Goal: Obtain resource: Obtain resource

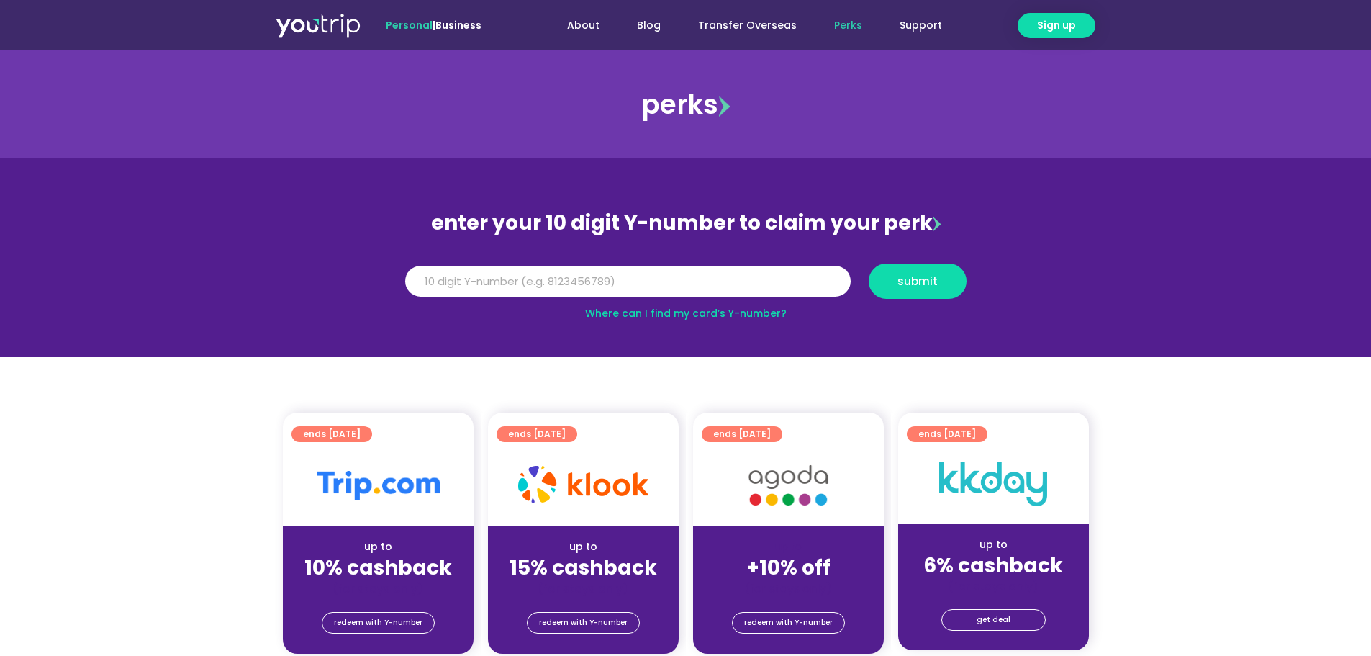
click at [323, 34] on img at bounding box center [318, 25] width 85 height 26
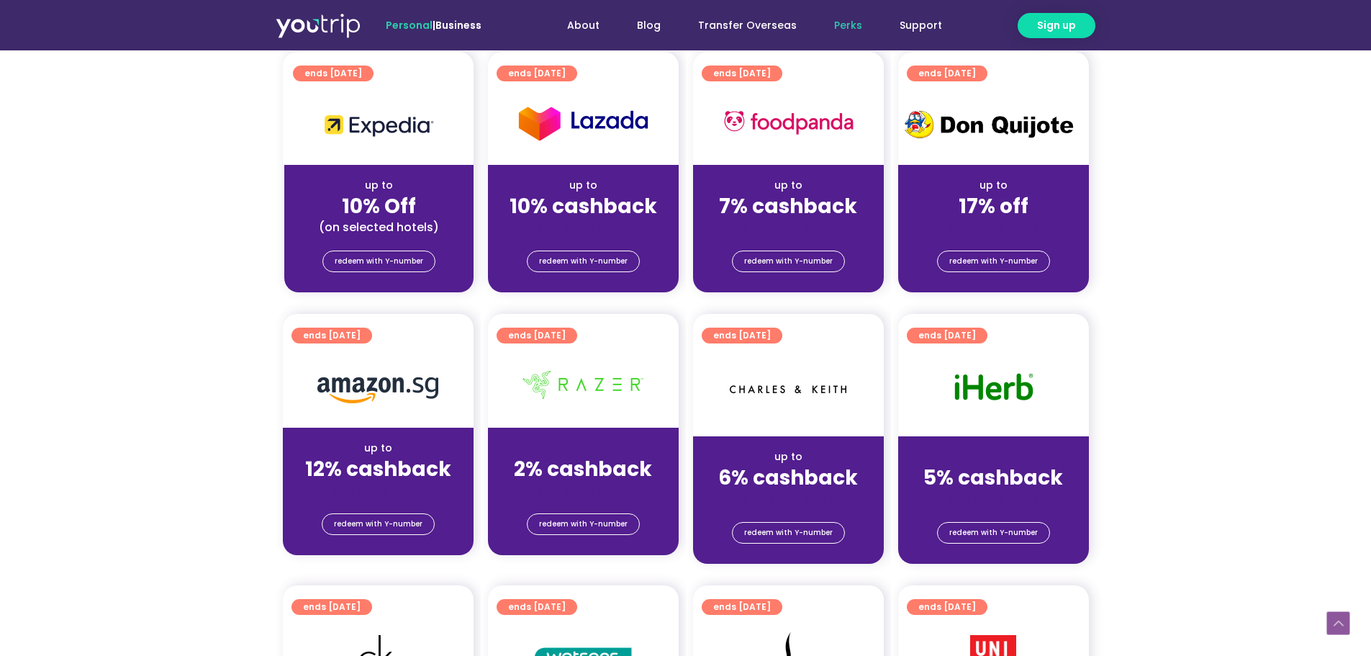
scroll to position [648, 0]
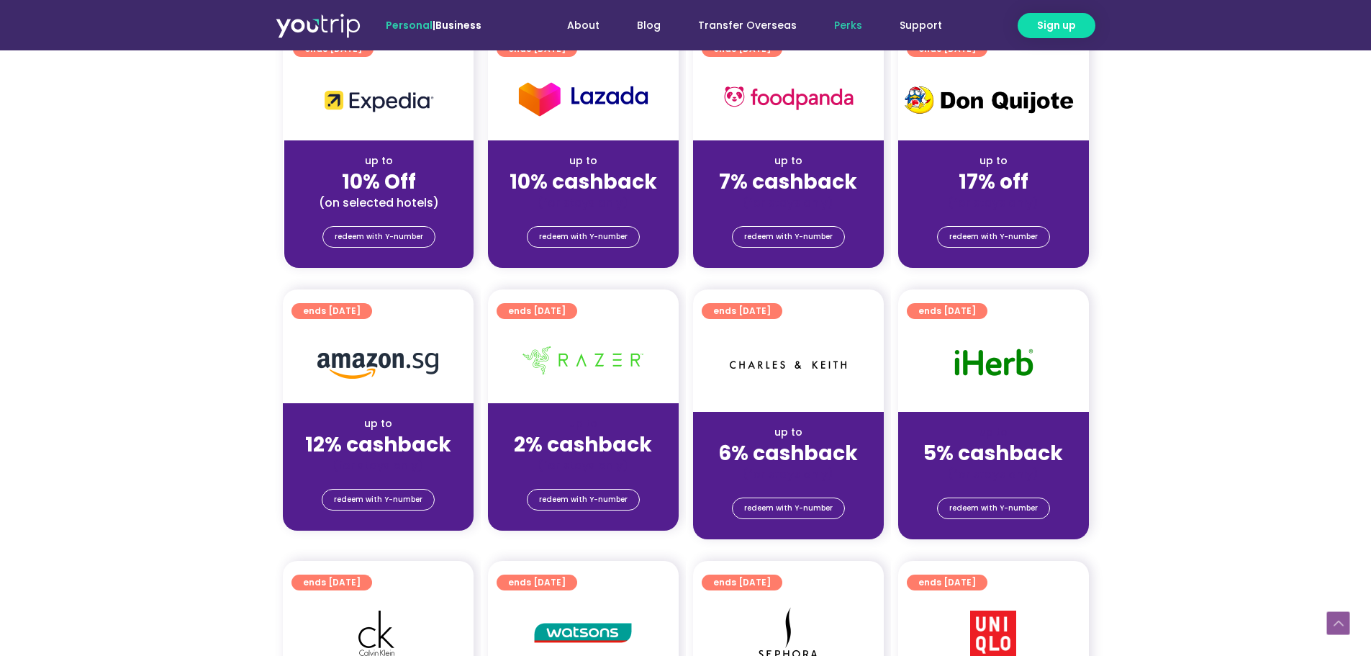
click at [378, 374] on img at bounding box center [377, 366] width 121 height 26
click at [360, 311] on span "ends [DATE]" at bounding box center [332, 311] width 58 height 16
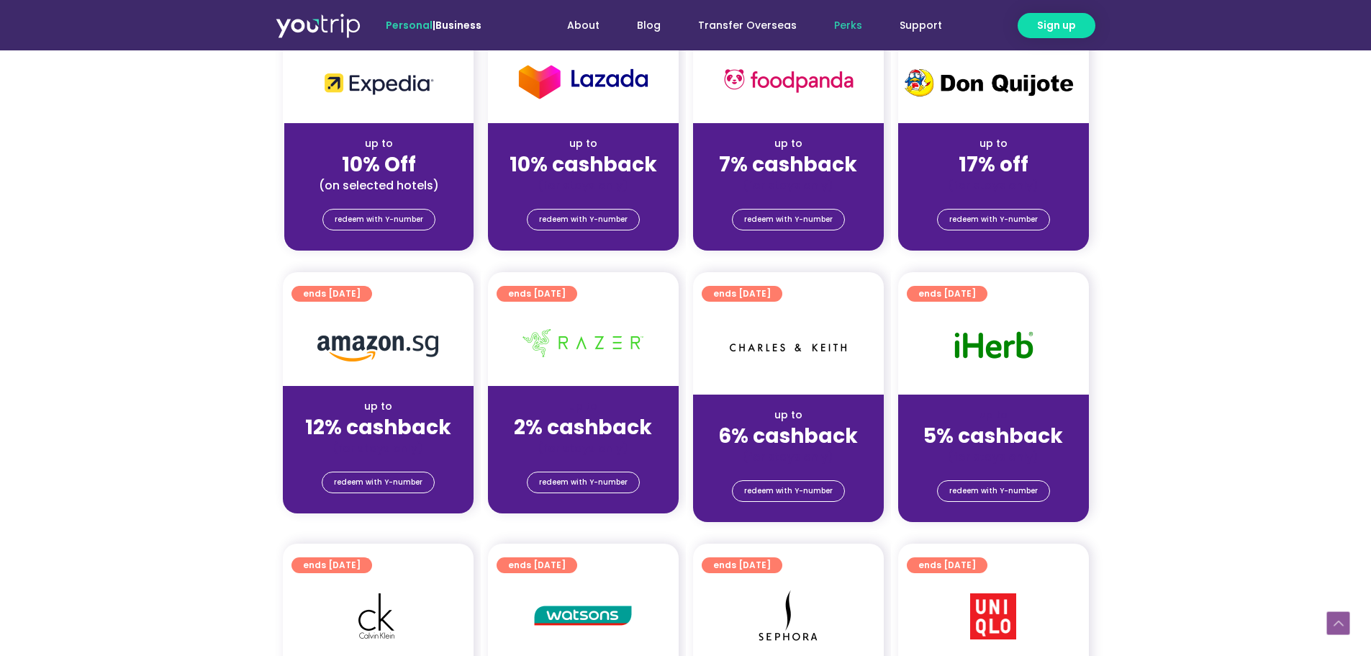
scroll to position [792, 0]
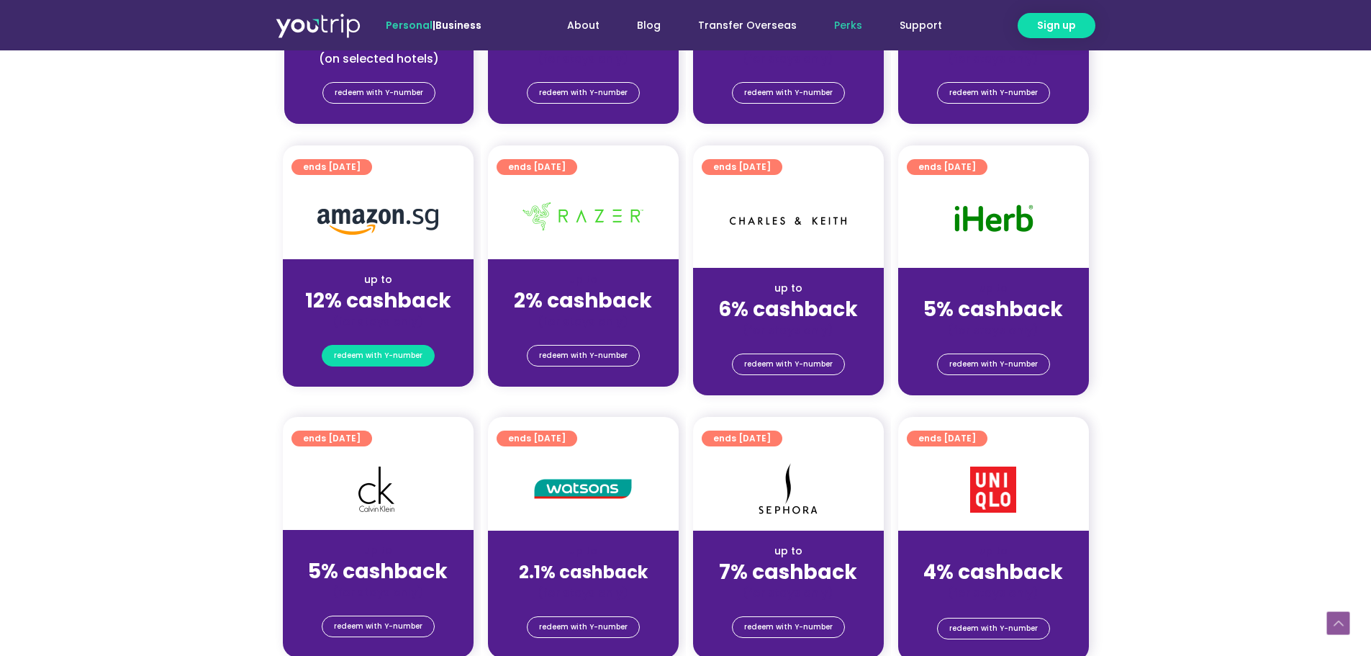
click at [360, 358] on span "redeem with Y-number" at bounding box center [378, 355] width 89 height 20
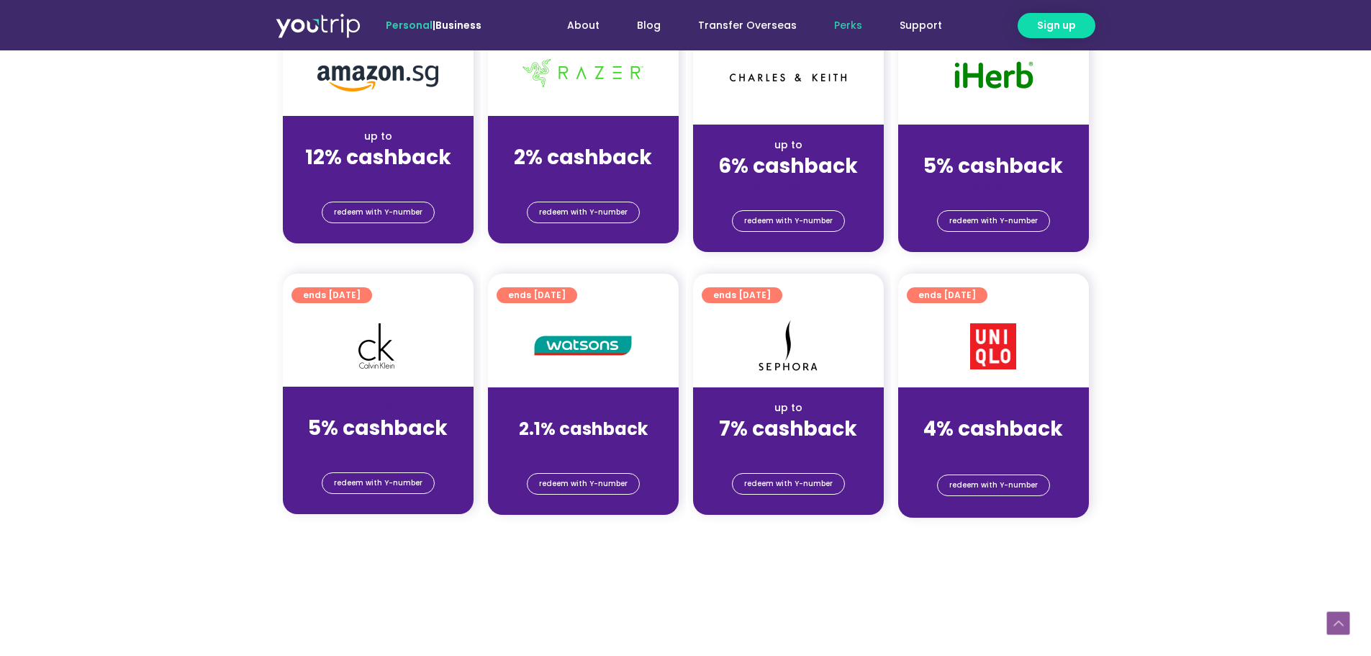
scroll to position [935, 0]
